Goal: Navigation & Orientation: Understand site structure

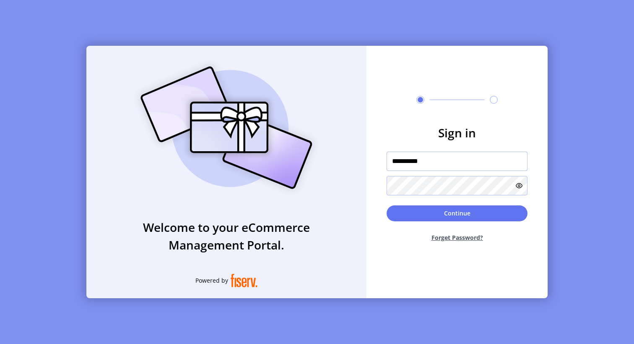
type input "**********"
click at [457, 213] on button "Continue" at bounding box center [457, 213] width 141 height 16
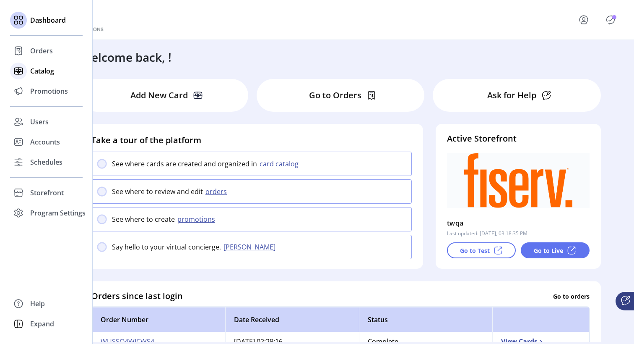
click at [51, 68] on span "Catalog" at bounding box center [42, 71] width 24 height 10
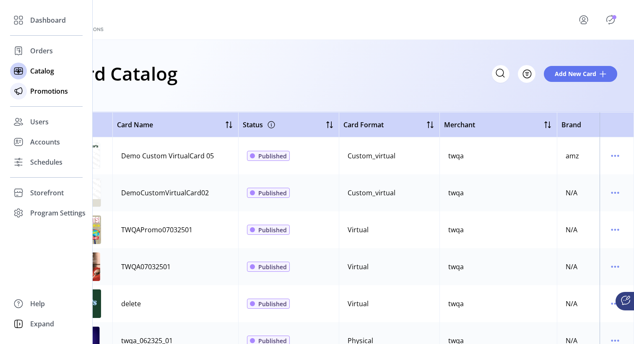
click at [18, 91] on icon at bounding box center [18, 90] width 13 height 13
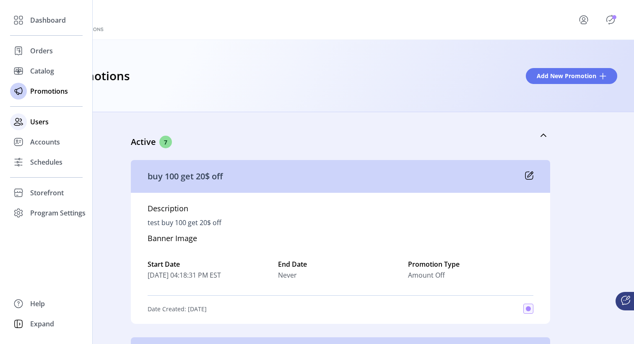
click at [23, 128] on icon at bounding box center [18, 121] width 13 height 13
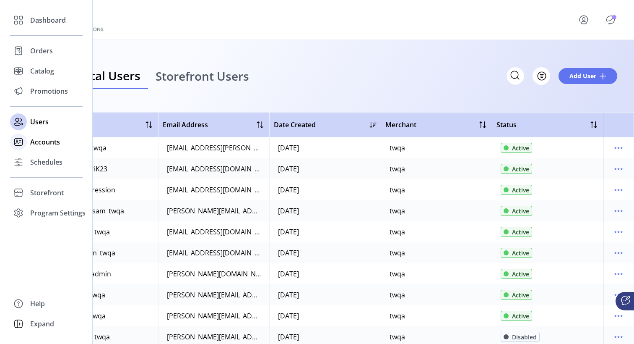
click at [26, 140] on div at bounding box center [18, 141] width 17 height 17
